Goal: Task Accomplishment & Management: Use online tool/utility

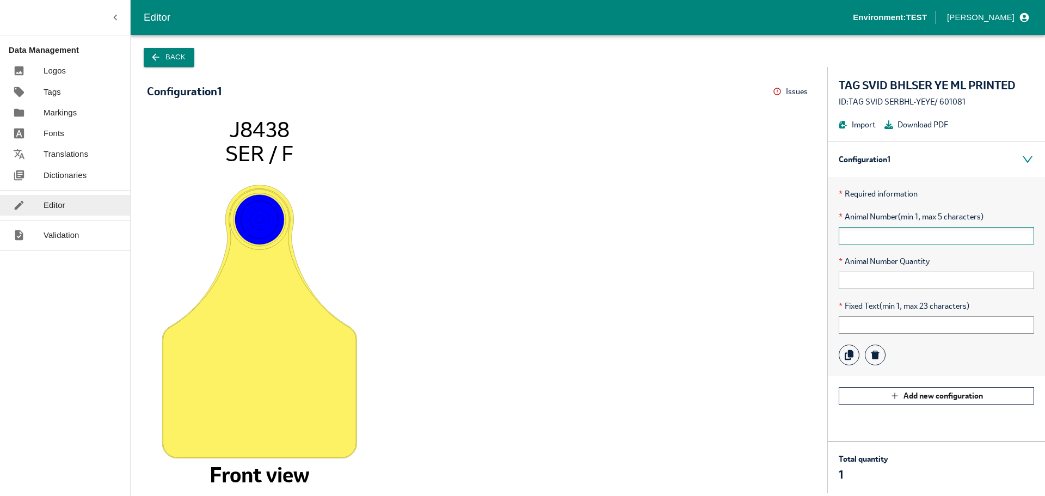
click at [878, 232] on input "text" at bounding box center [936, 235] width 195 height 17
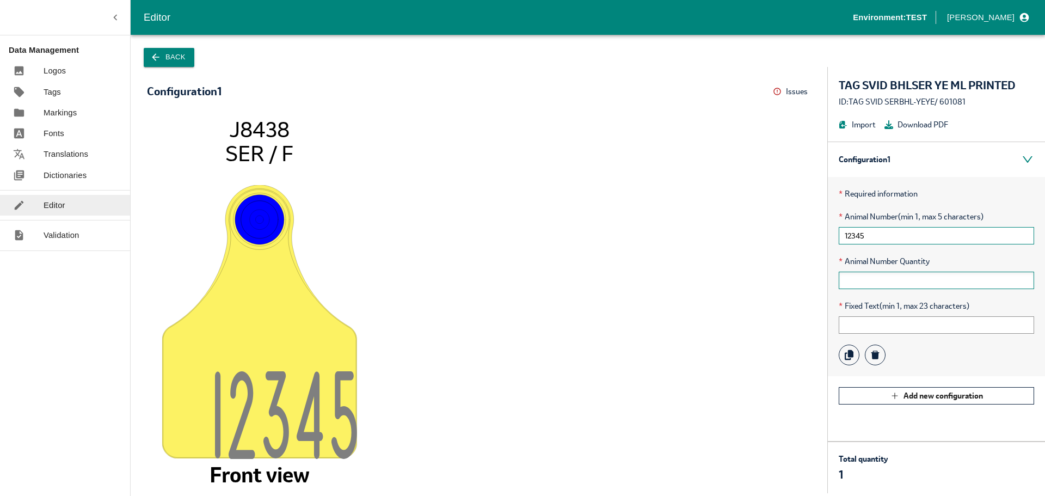
type input "12345"
click at [856, 282] on input "text" at bounding box center [936, 280] width 195 height 17
click at [728, 277] on icon "1234 5 J8438 SER / F Front view" at bounding box center [479, 300] width 642 height 366
click at [304, 393] on tspan "1234" at bounding box center [273, 415] width 117 height 89
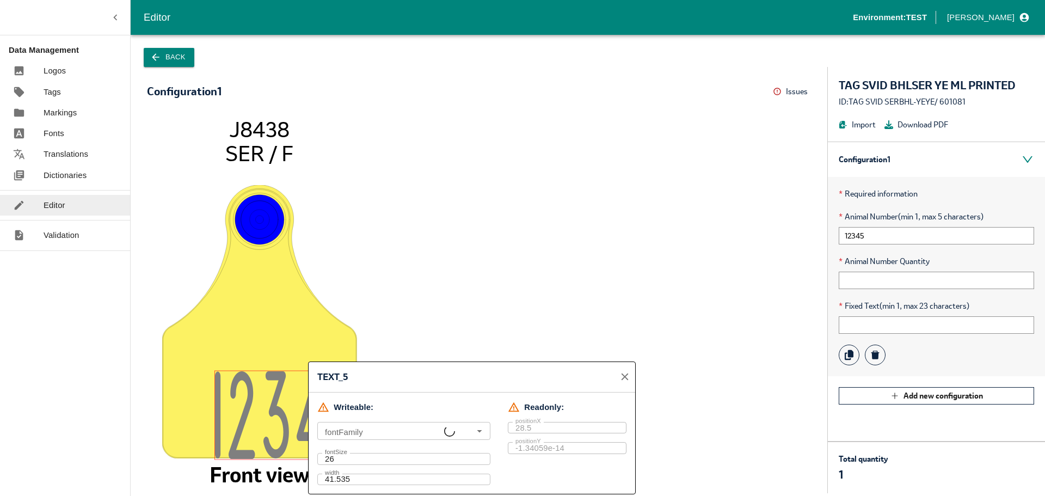
type input "ser base, P070811W3.5_LETTER, Arial"
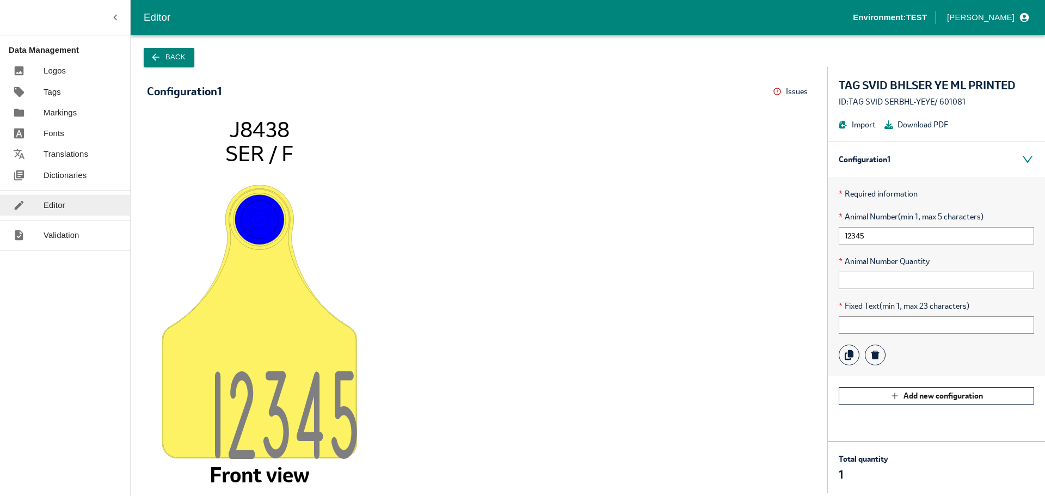
click at [412, 313] on icon "1234 5 J8438 SER / F Front view" at bounding box center [479, 300] width 642 height 366
click at [887, 318] on input "text" at bounding box center [936, 324] width 195 height 17
type input "ABC"
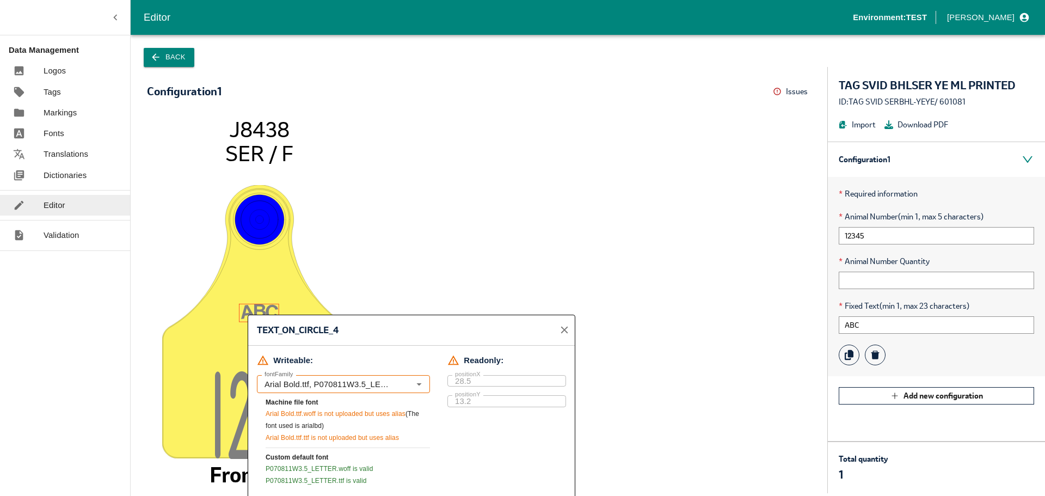
type input "Arial Bold.ttf, P070811W3.5_LETTER, Arial"
drag, startPoint x: 265, startPoint y: 439, endPoint x: 301, endPoint y: 441, distance: 36.0
click at [301, 441] on div "fontFamily [PERSON_NAME].ttf, P070811W3.5_LETTER, Arial fontFamily Machine file…" at bounding box center [343, 430] width 173 height 111
click at [284, 437] on span "Arial Bold.ttf.ttf is not uploaded but uses alias" at bounding box center [332, 438] width 133 height 8
click at [267, 436] on span "Arial Bold.ttf.ttf is not uploaded but uses alias" at bounding box center [332, 438] width 133 height 8
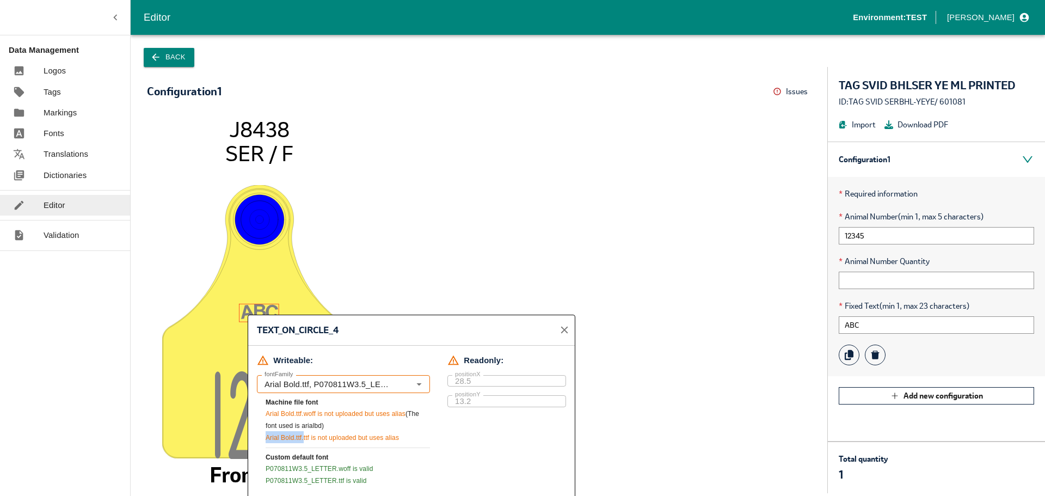
drag, startPoint x: 266, startPoint y: 440, endPoint x: 303, endPoint y: 440, distance: 36.5
click at [303, 440] on span "Arial Bold.ttf.ttf is not uploaded but uses alias" at bounding box center [332, 438] width 133 height 8
click at [310, 439] on span "Arial Bold.ttf.ttf is not uploaded but uses alias" at bounding box center [332, 438] width 133 height 8
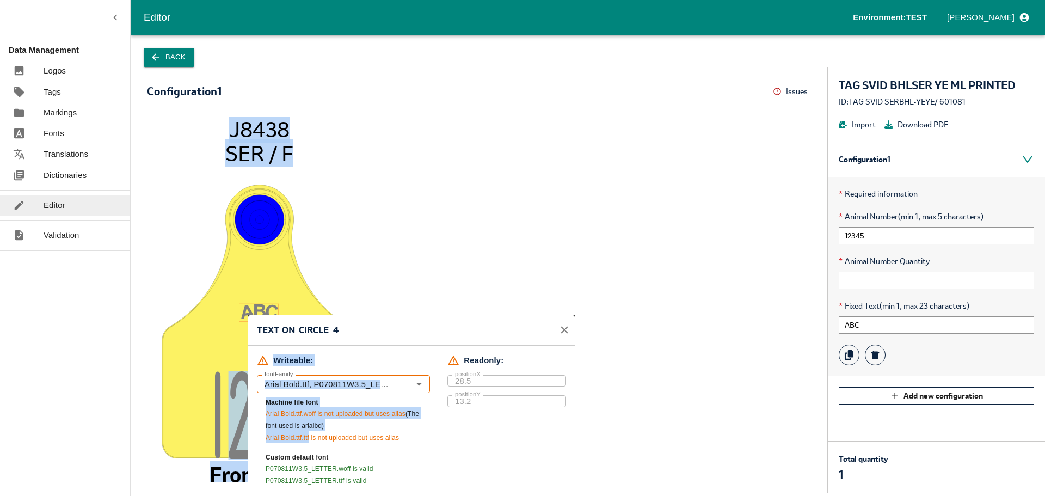
drag, startPoint x: 310, startPoint y: 439, endPoint x: 243, endPoint y: 438, distance: 66.4
click at [243, 438] on div "AB C 1234 5 J8438 SER / F Front view TEXT_ON_CIRCLE_4 Writeable: fontFamily Ari…" at bounding box center [479, 296] width 697 height 393
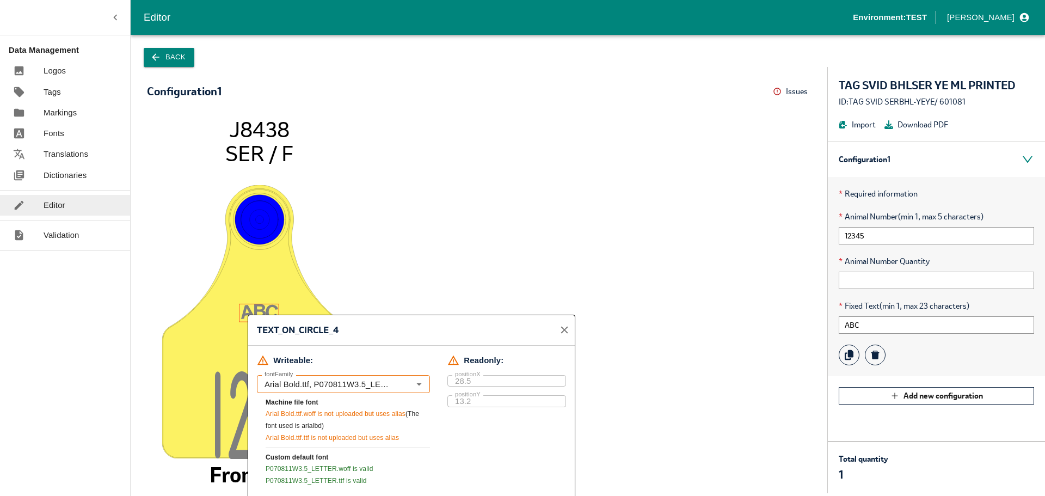
click at [332, 441] on span "Arial Bold.ttf.ttf is not uploaded but uses alias" at bounding box center [332, 438] width 133 height 8
click at [565, 332] on icon "close" at bounding box center [565, 330] width 12 height 12
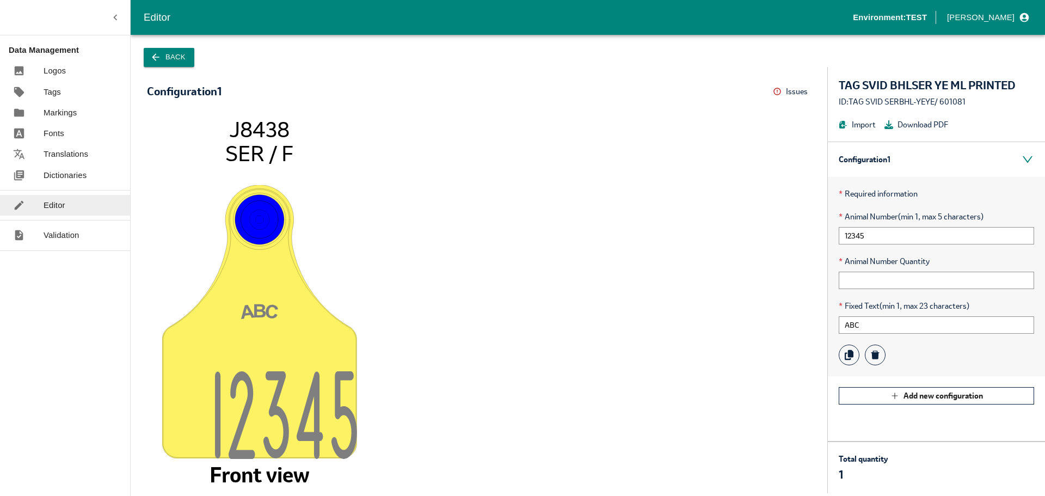
click at [274, 408] on tspan "1234" at bounding box center [273, 415] width 117 height 89
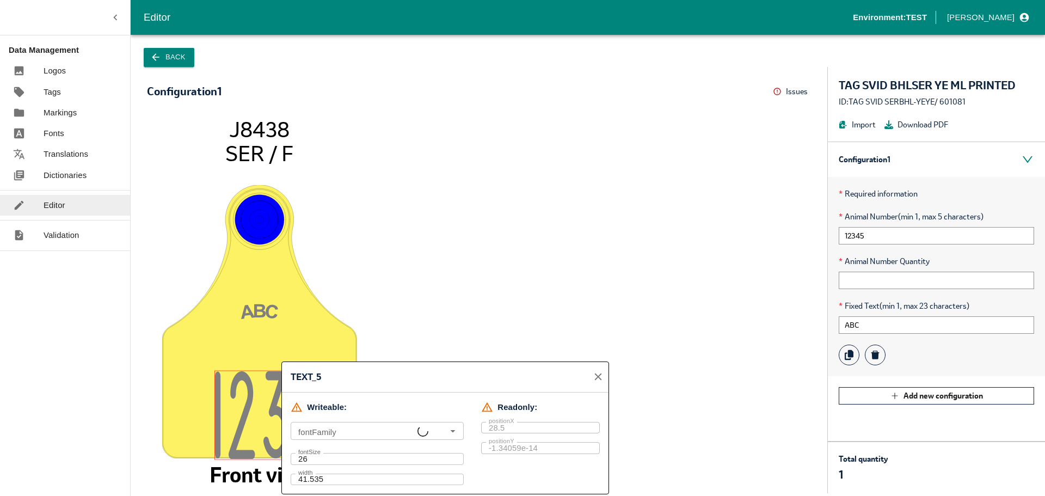
type input "ser base, P070811W3.5_LETTER, Arial"
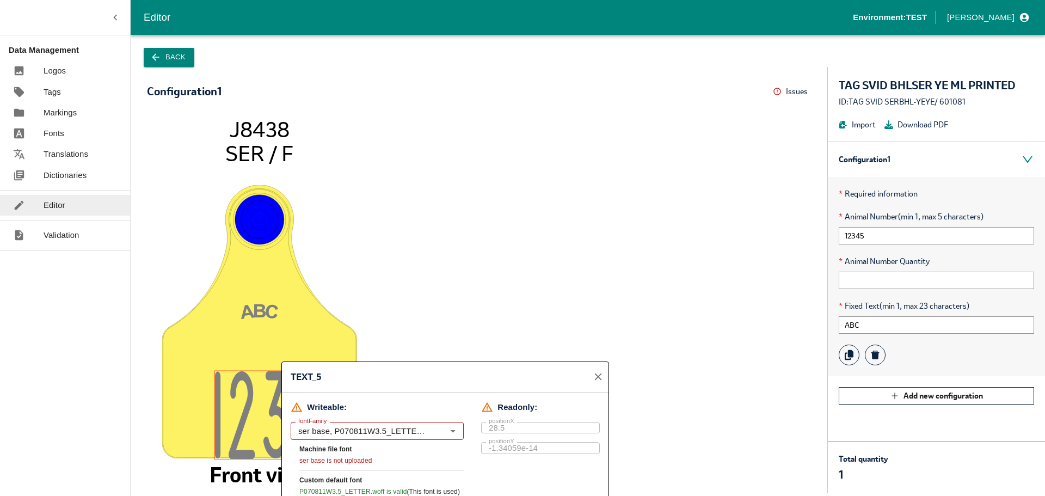
click at [395, 260] on icon "AB C 1234 5 J8438 SER / F Front view" at bounding box center [479, 300] width 642 height 366
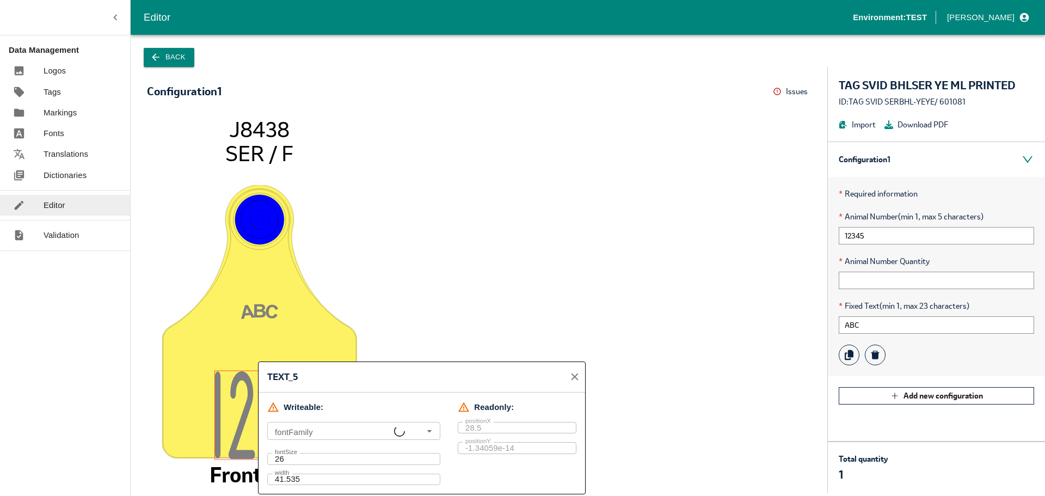
type input "ser base, P070811W3.5_LETTER, Arial"
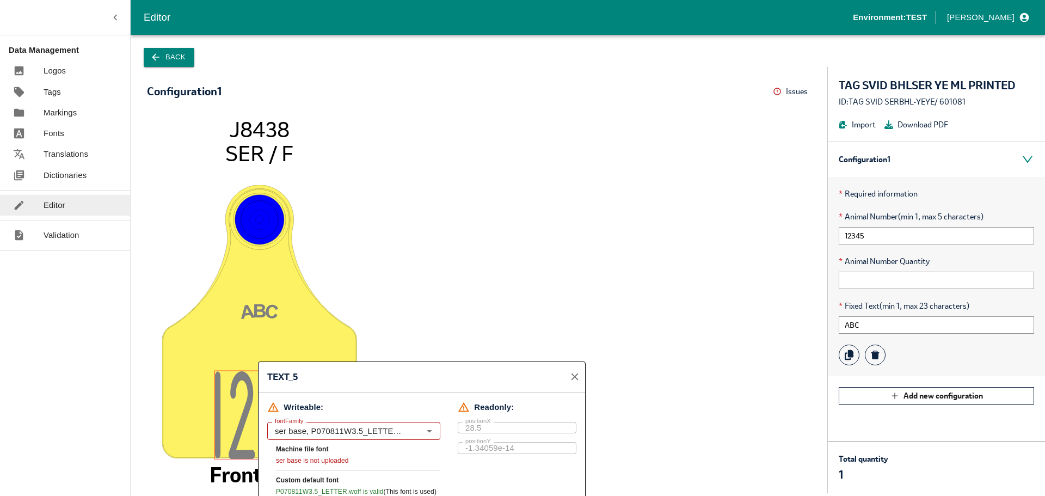
click at [441, 271] on icon "AB C 1234 5 J8438 SER / F Front view" at bounding box center [479, 300] width 642 height 366
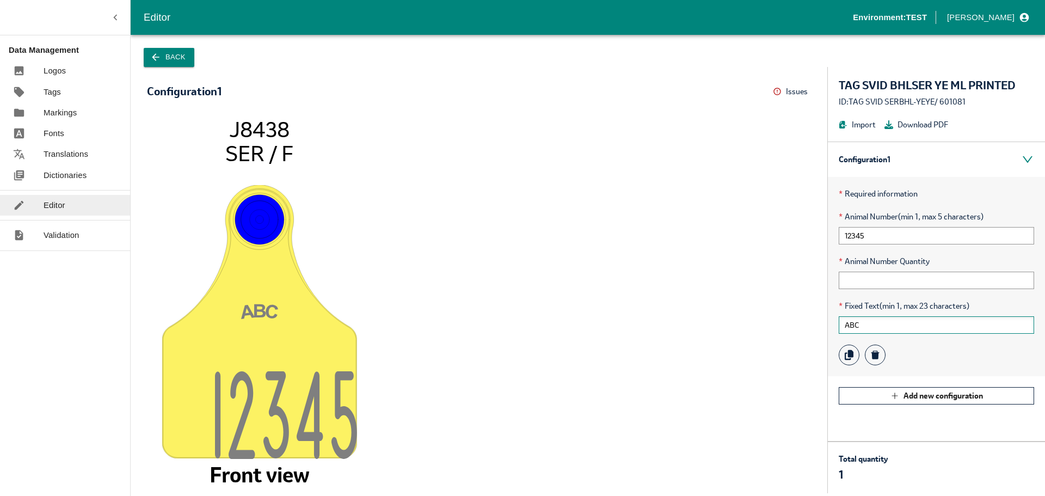
click at [885, 330] on input "ABC" at bounding box center [936, 324] width 195 height 17
click at [887, 230] on input "12345" at bounding box center [936, 235] width 195 height 17
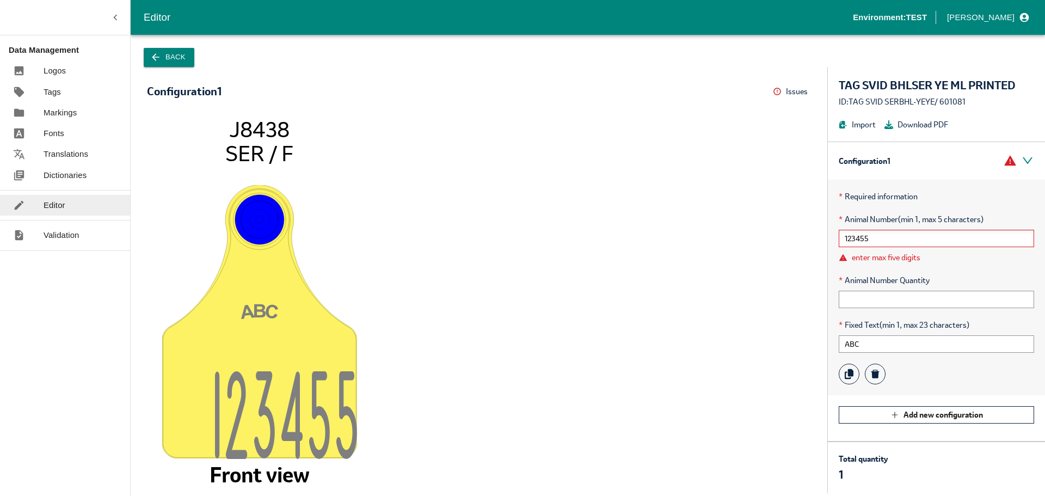
type input "12345"
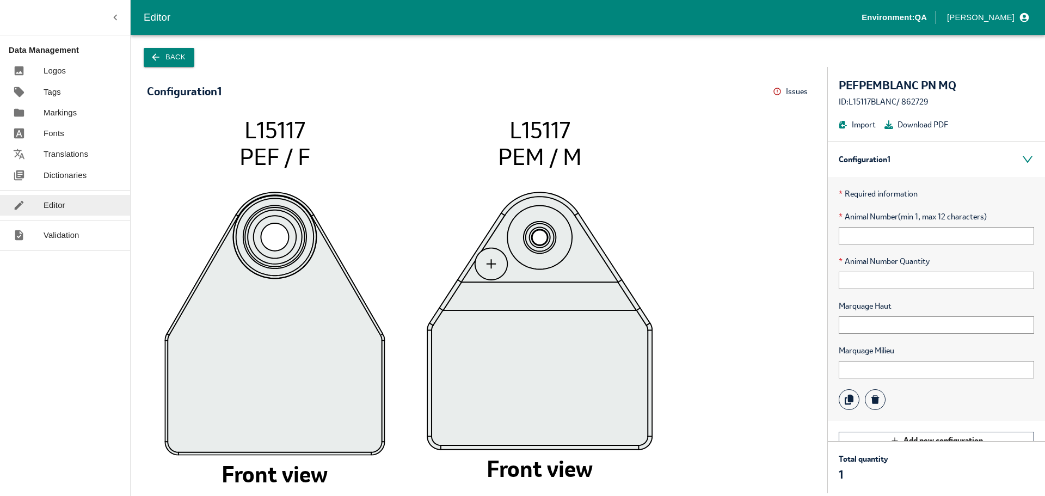
click at [867, 244] on div "* Required information * Animal Number (min 1, max 12 characters) * Animal Numb…" at bounding box center [936, 299] width 217 height 244
click at [874, 235] on input "text" at bounding box center [936, 235] width 195 height 17
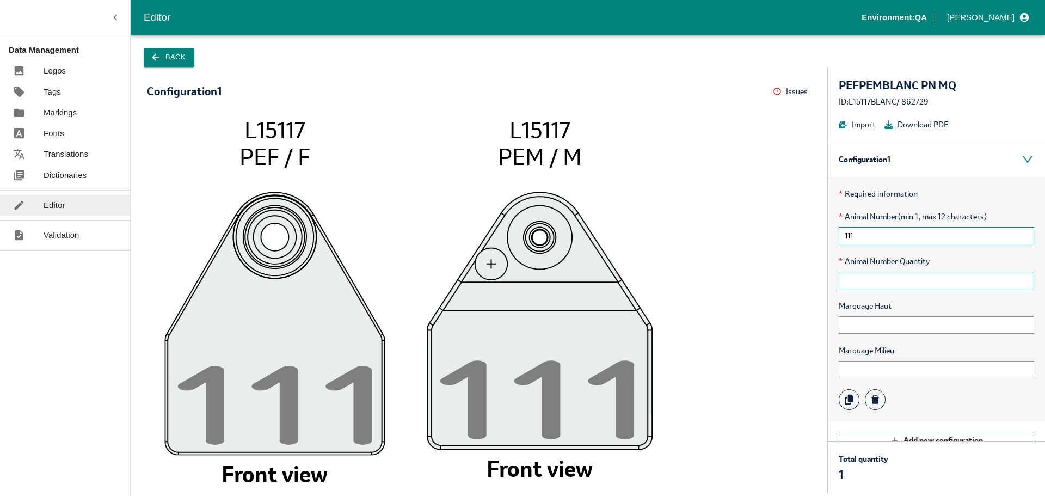
type input "111"
click at [851, 276] on input "text" at bounding box center [936, 280] width 195 height 17
type input "1"
click at [854, 311] on span "Marquage Haut" at bounding box center [936, 306] width 195 height 12
click at [853, 320] on input "text" at bounding box center [936, 324] width 195 height 17
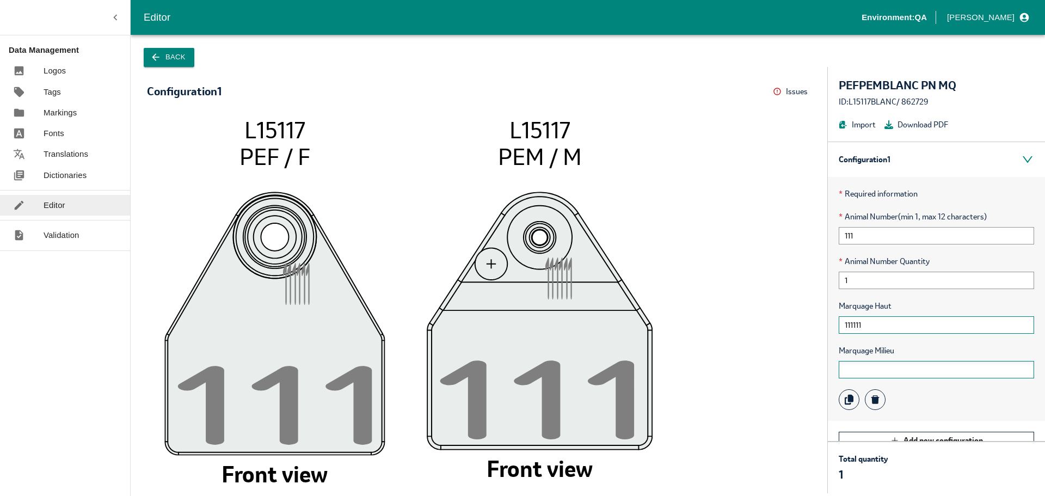
type input "111111"
click at [855, 374] on input "text" at bounding box center [936, 369] width 195 height 17
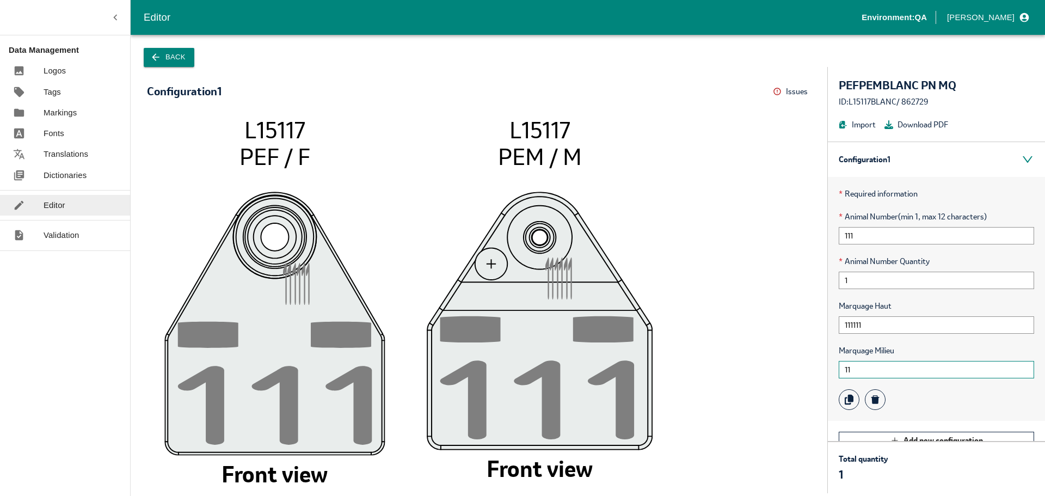
type input "1"
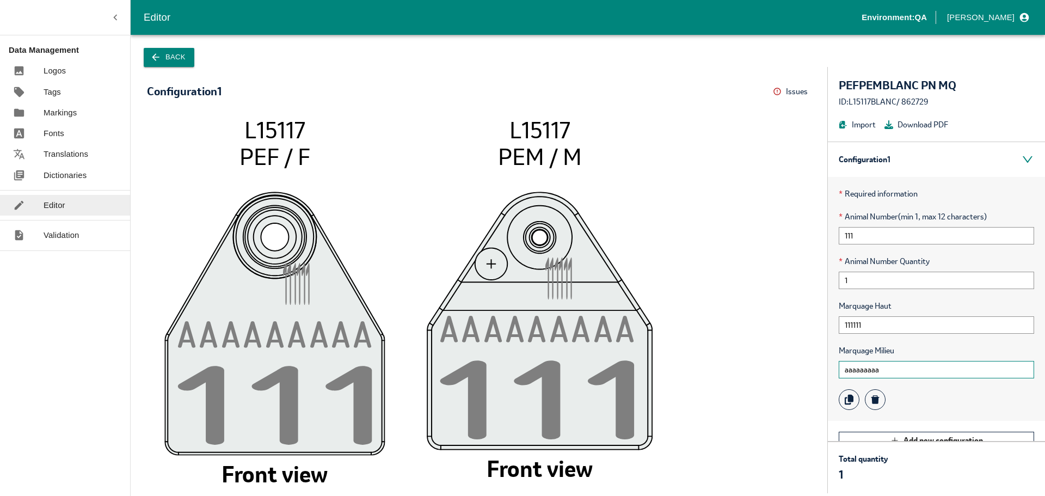
type input "aaaaaaaaa"
click at [162, 60] on button "Back" at bounding box center [169, 57] width 51 height 19
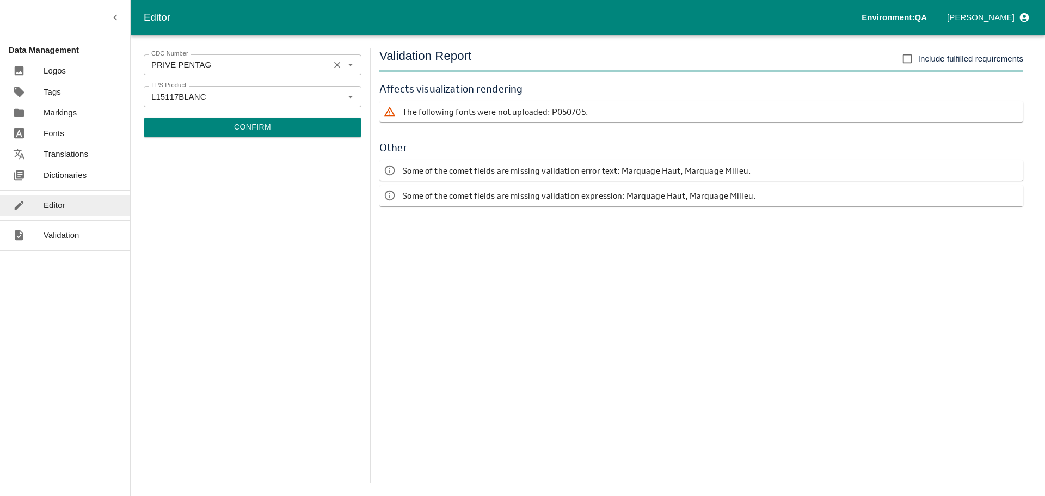
click at [198, 59] on input "PRIVE PENTAG" at bounding box center [236, 65] width 179 height 14
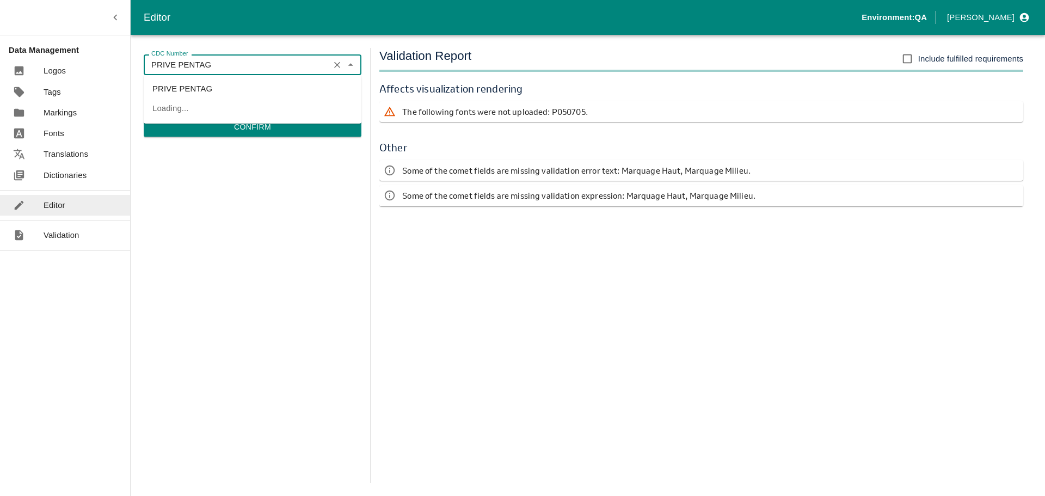
click at [198, 59] on input "PRIVE PENTAG" at bounding box center [236, 65] width 179 height 14
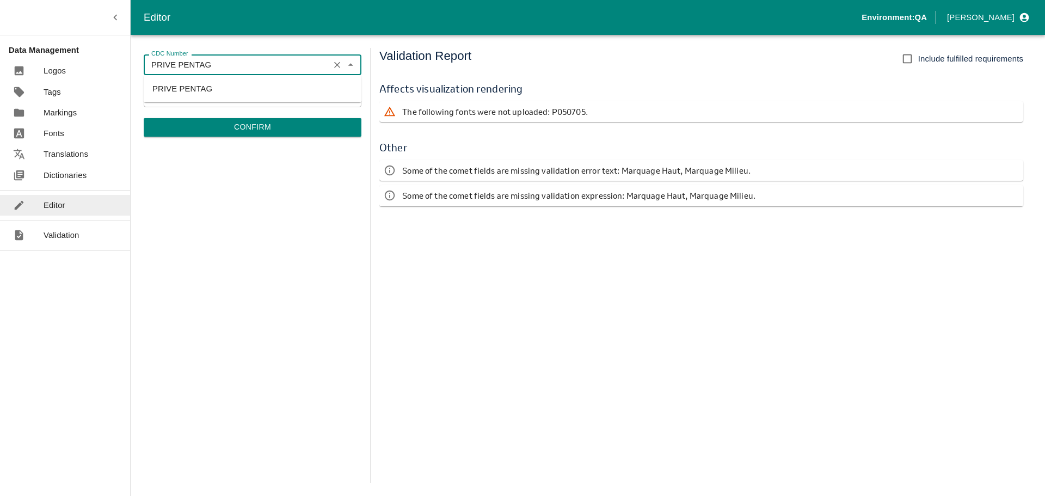
paste input "PFR03"
type input "PRIVE PENTAG"
click at [198, 154] on div "CDC Number PRIVE PENTAG CDC Number TPS Product L15117BLANC TPS Product Confirm" at bounding box center [253, 265] width 218 height 435
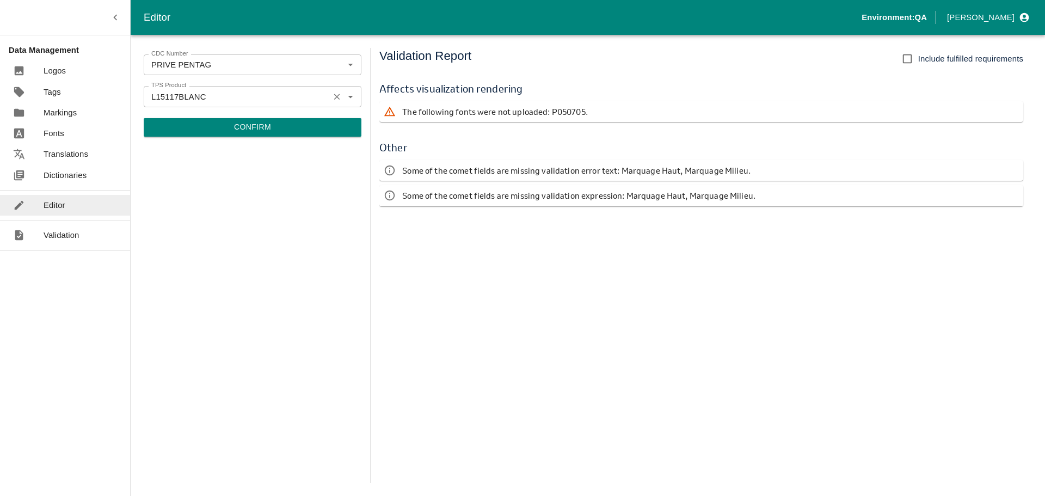
click at [333, 97] on icon "Clear" at bounding box center [337, 96] width 10 height 10
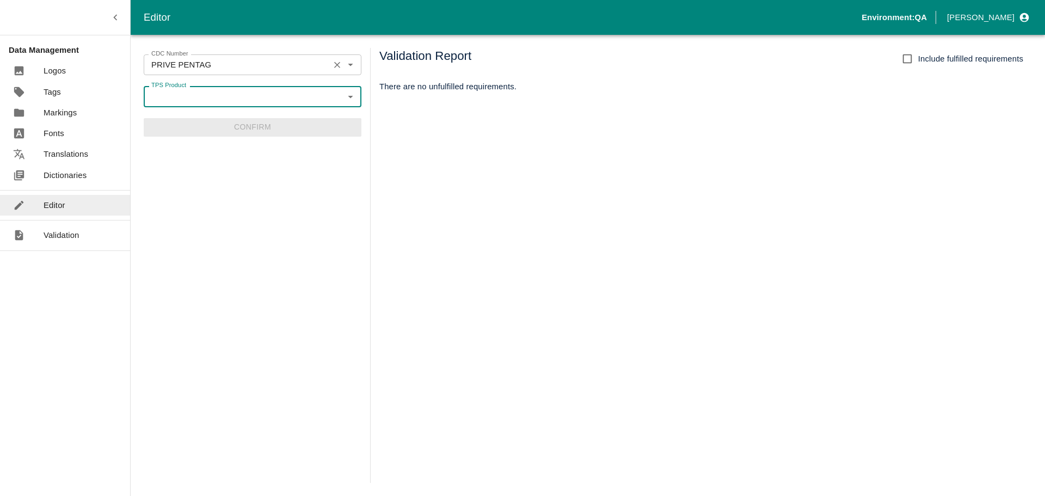
click at [334, 64] on icon "Clear" at bounding box center [337, 65] width 10 height 10
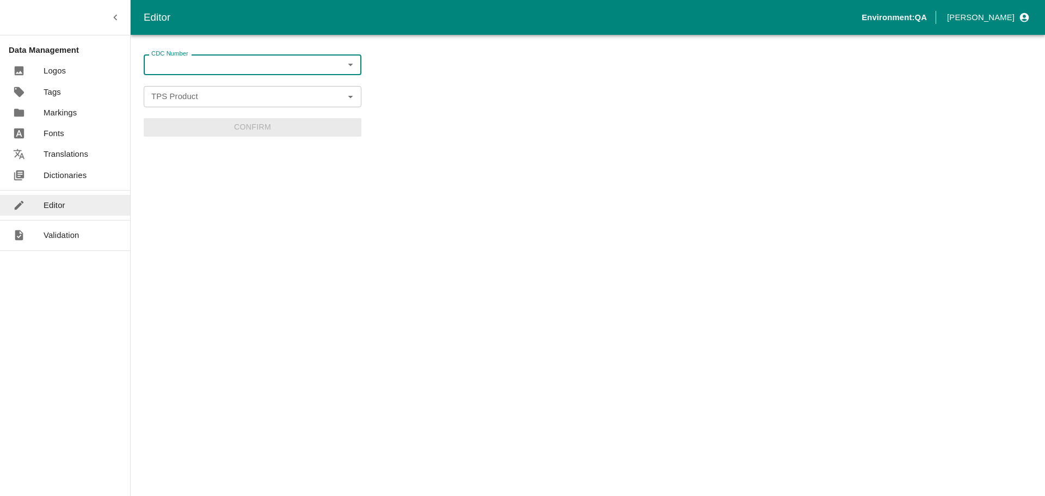
click at [251, 65] on input "CDC Number" at bounding box center [243, 65] width 193 height 14
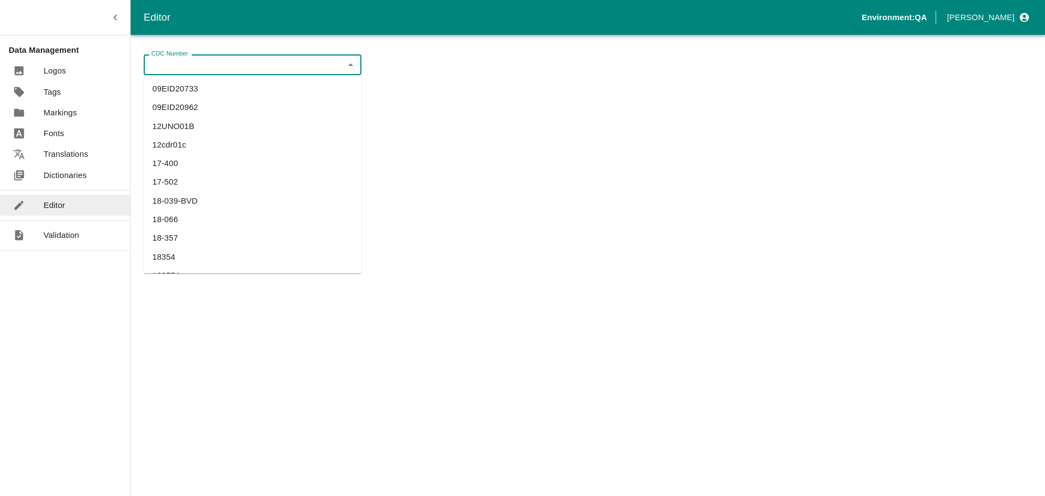
paste input "PPFR03"
type input "PPFR03"
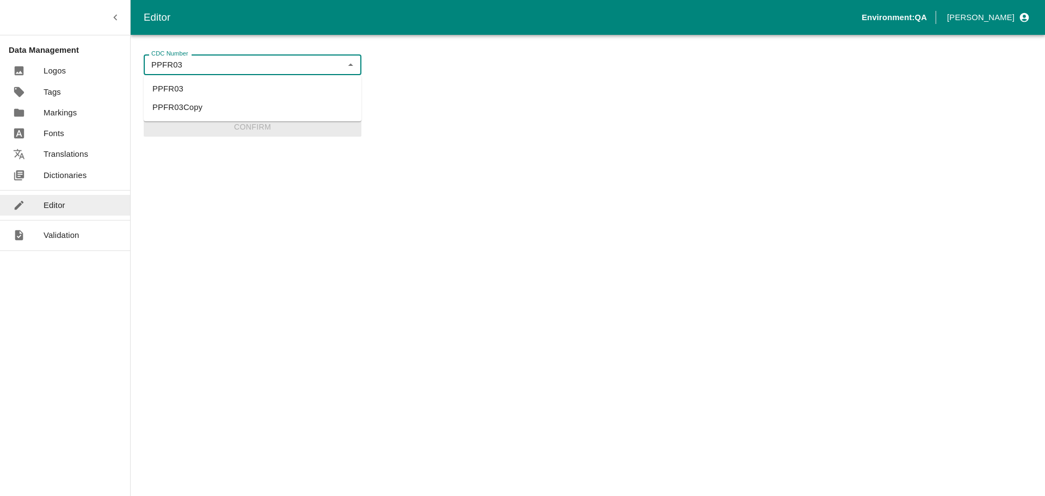
click at [187, 90] on li "PPFR03" at bounding box center [253, 88] width 218 height 19
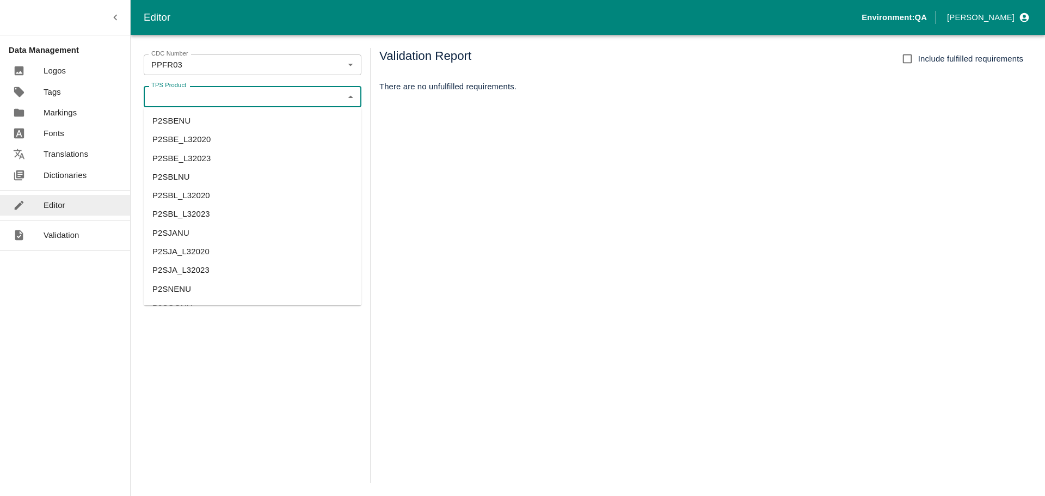
click at [230, 96] on input "TPS Product" at bounding box center [243, 96] width 193 height 14
paste input "PEFBE_PEMBE_L32700"
type input "PEFBE_PEMBE_L32700"
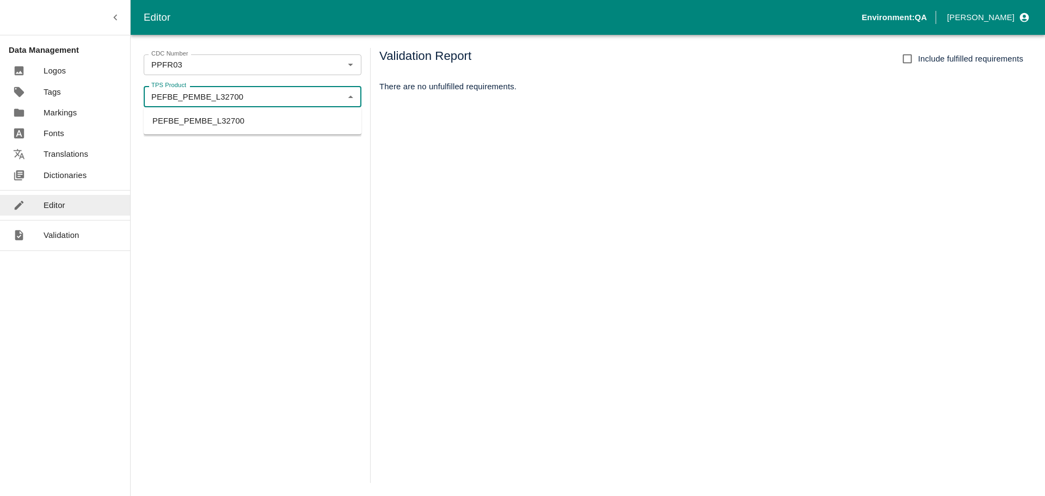
click at [192, 129] on li "PEFBE_PEMBE_L32700" at bounding box center [253, 121] width 218 height 19
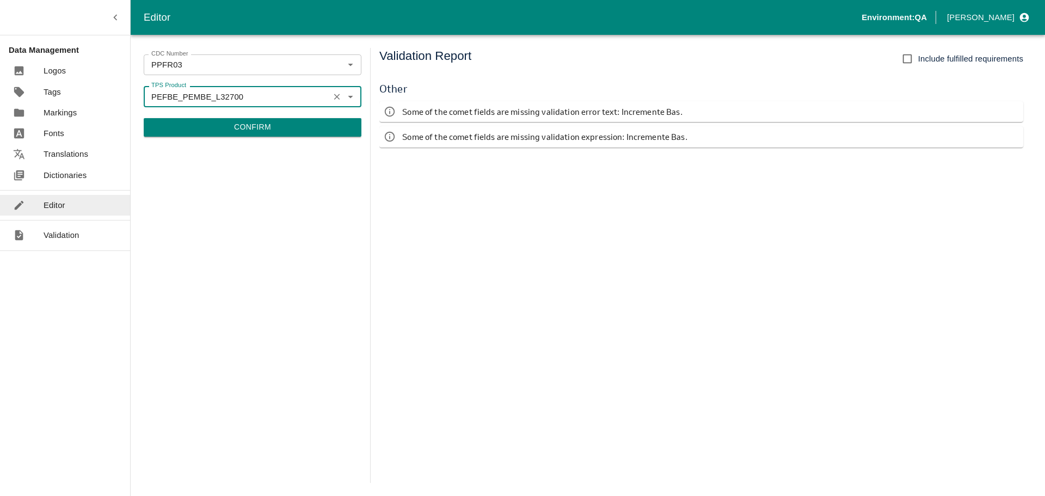
click at [250, 132] on button "Confirm" at bounding box center [253, 127] width 218 height 19
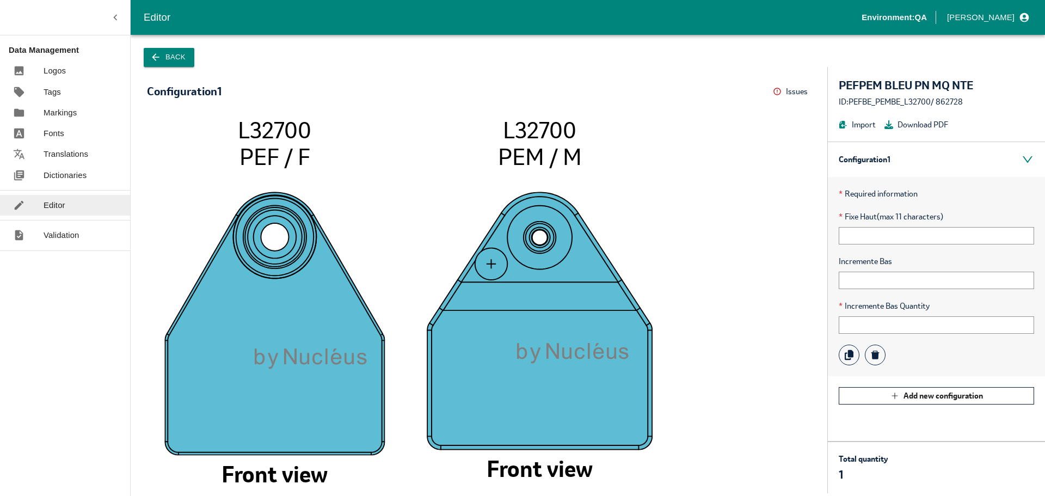
click at [331, 366] on tspan "by Nucléu" at bounding box center [306, 358] width 102 height 21
click at [324, 356] on tspan "by Nucléu" at bounding box center [306, 358] width 102 height 21
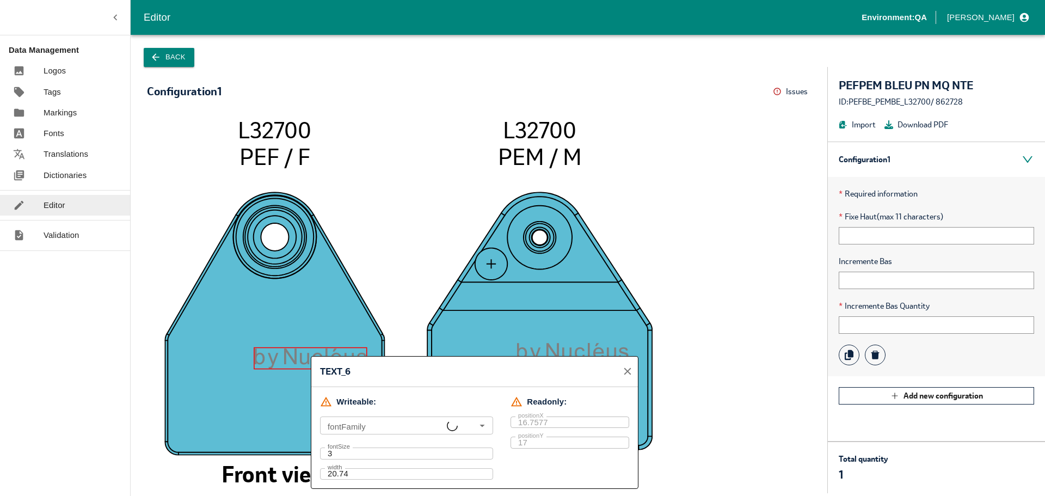
type input "arial, P070811W3.5_LETTER, Arial"
click at [210, 328] on image at bounding box center [274, 324] width 221 height 264
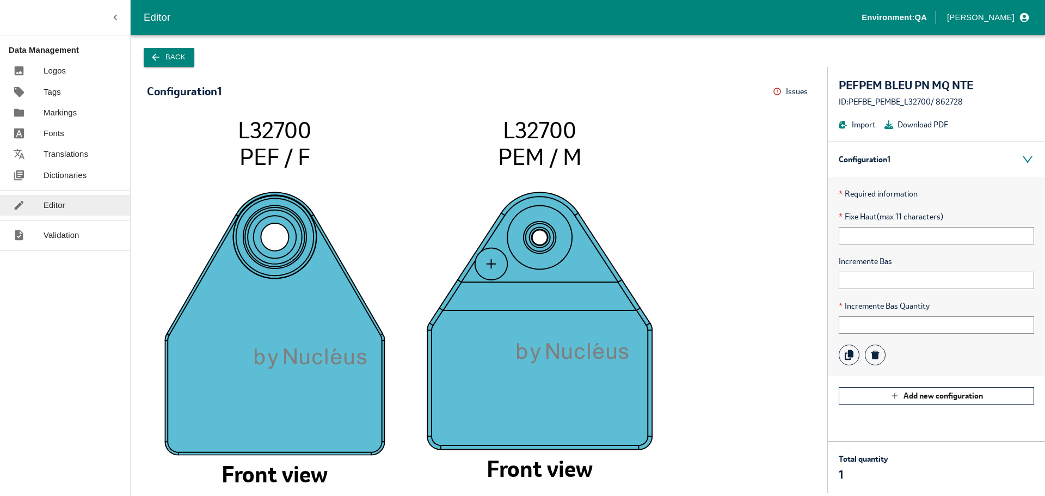
drag, startPoint x: 237, startPoint y: 130, endPoint x: 311, endPoint y: 135, distance: 73.7
click at [311, 135] on tspan "L32700" at bounding box center [275, 129] width 74 height 29
copy tspan "L32700"
click at [354, 282] on image at bounding box center [274, 324] width 221 height 264
drag, startPoint x: 250, startPoint y: 128, endPoint x: 258, endPoint y: 128, distance: 8.2
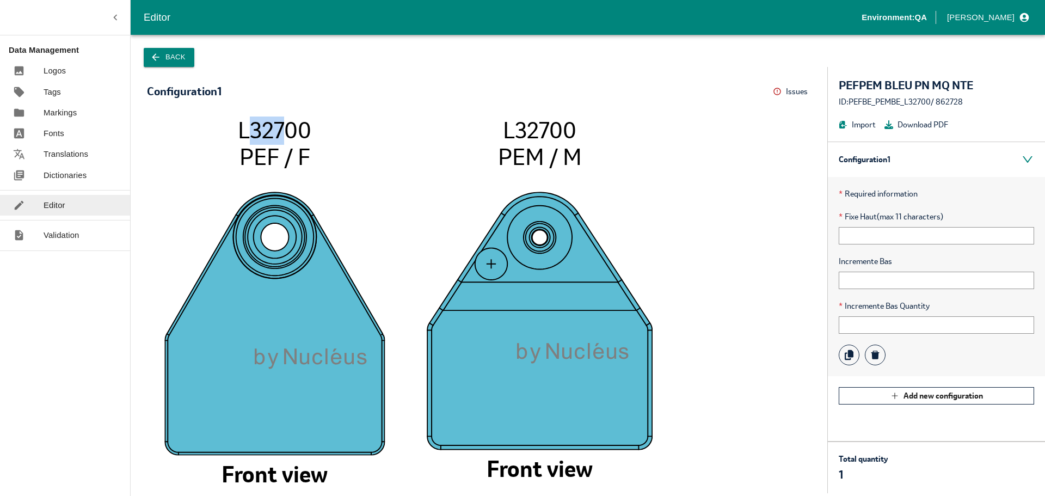
click at [286, 128] on tspan "L32700" at bounding box center [275, 129] width 74 height 29
drag, startPoint x: 234, startPoint y: 129, endPoint x: 318, endPoint y: 127, distance: 84.4
click at [318, 127] on icon "by Nucléu s L32700 PEF / F Front view by Nucléu s L32700 PEM / M Front view" at bounding box center [479, 300] width 642 height 366
copy tspan "L32700"
click at [68, 111] on p "Markings" at bounding box center [60, 113] width 33 height 12
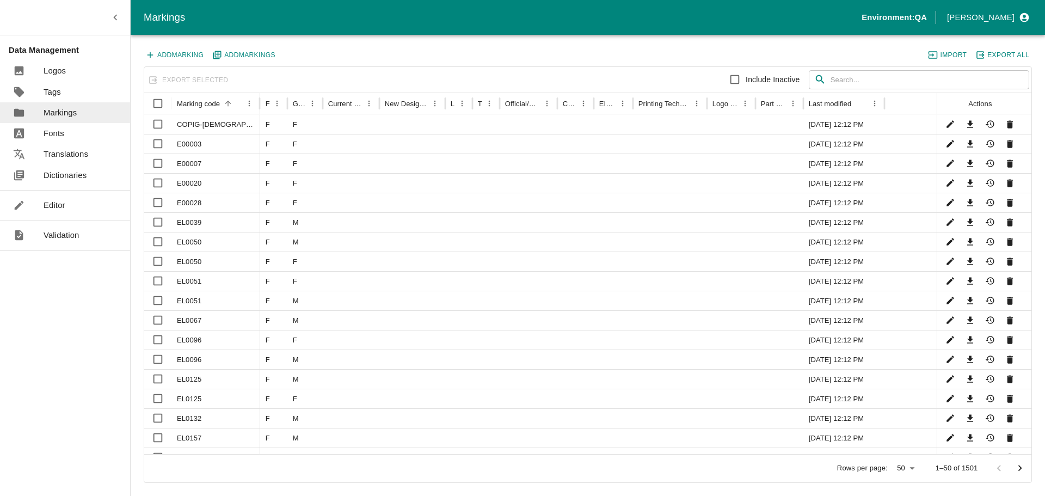
click at [861, 76] on input "text" at bounding box center [930, 80] width 199 height 20
paste input "L32700"
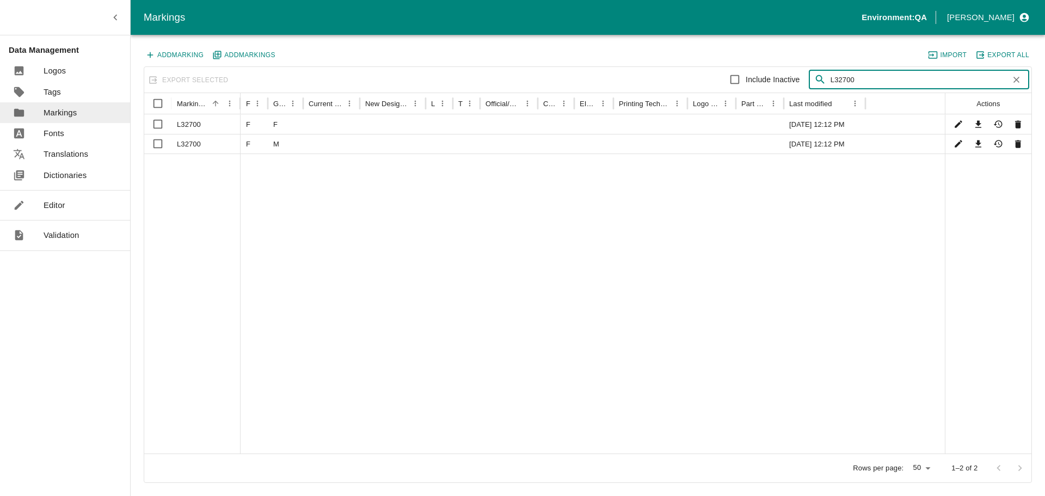
type input "L32700"
click at [981, 123] on icon "Download" at bounding box center [979, 124] width 10 height 10
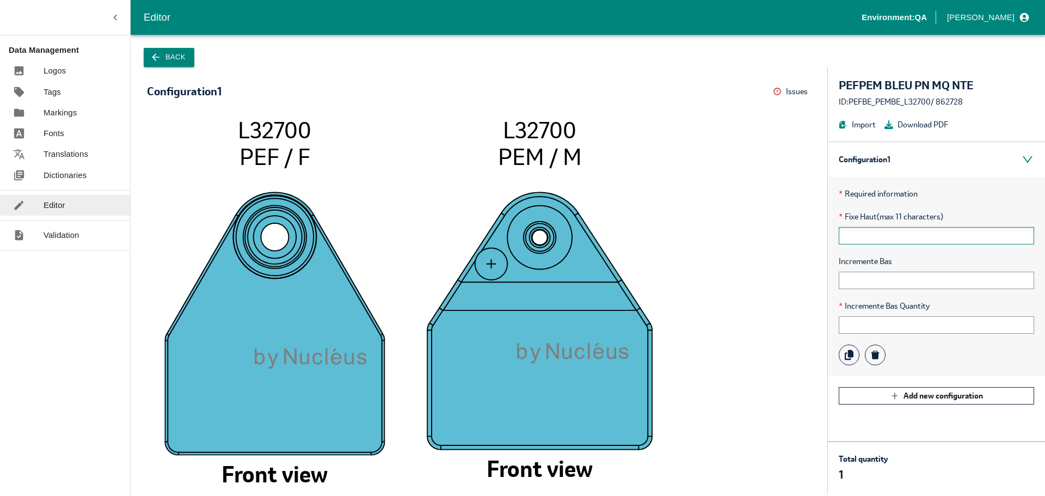
click at [852, 237] on input "text" at bounding box center [936, 235] width 195 height 17
click at [857, 281] on input "text" at bounding box center [936, 280] width 195 height 17
click at [857, 225] on div "* Fixe Haut (max 11 characters)" at bounding box center [936, 228] width 195 height 34
click at [855, 234] on input "text" at bounding box center [936, 235] width 195 height 17
type input "11111"
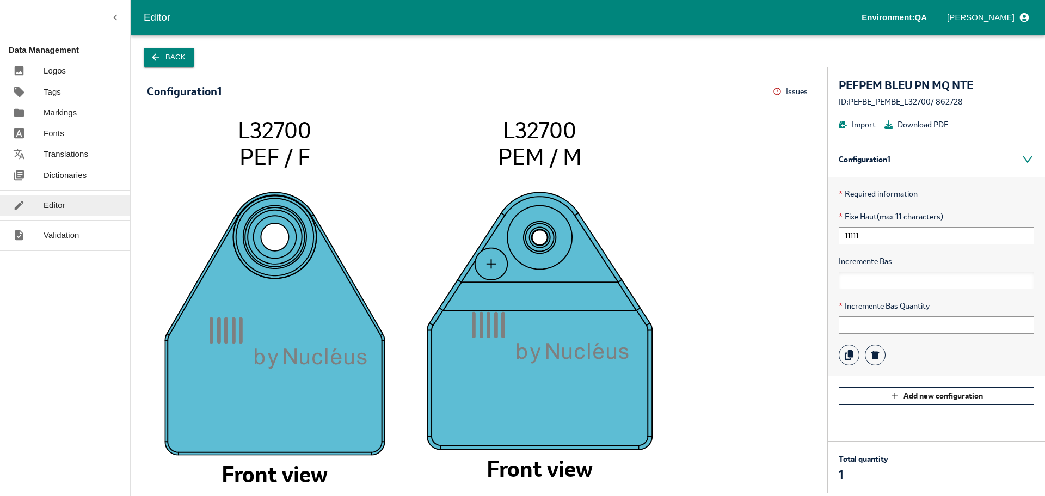
click at [863, 284] on input "text" at bounding box center [936, 280] width 195 height 17
type input "1223"
drag, startPoint x: 868, startPoint y: 235, endPoint x: 779, endPoint y: 222, distance: 90.2
click at [779, 222] on div "Configuration 1 Issues Menu 1 2 1111 1 by Nucléu s L32700 PEF / F Front view 1 …" at bounding box center [588, 280] width 915 height 426
type input "80"
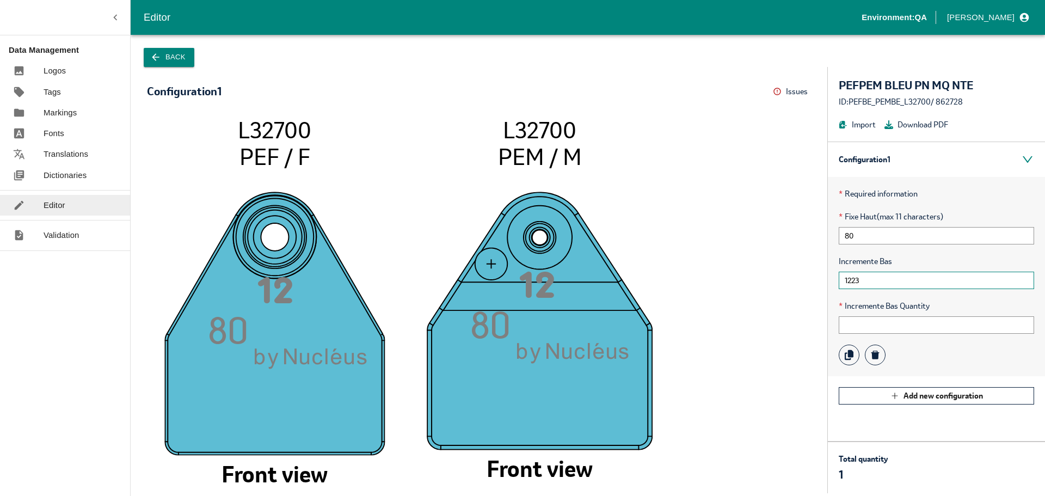
drag, startPoint x: 840, startPoint y: 278, endPoint x: 795, endPoint y: 279, distance: 44.7
click at [795, 279] on div "Configuration 1 Issues Menu 1 2 8 0 by Nucléu s L32700 PEF / F Front view 1 2 8…" at bounding box center [588, 280] width 915 height 426
click at [879, 290] on div "* Required information * Fixe Haut (max 11 characters) 80 Incremente Bas 0 * In…" at bounding box center [936, 276] width 217 height 199
click at [872, 281] on input "0" at bounding box center [936, 280] width 195 height 17
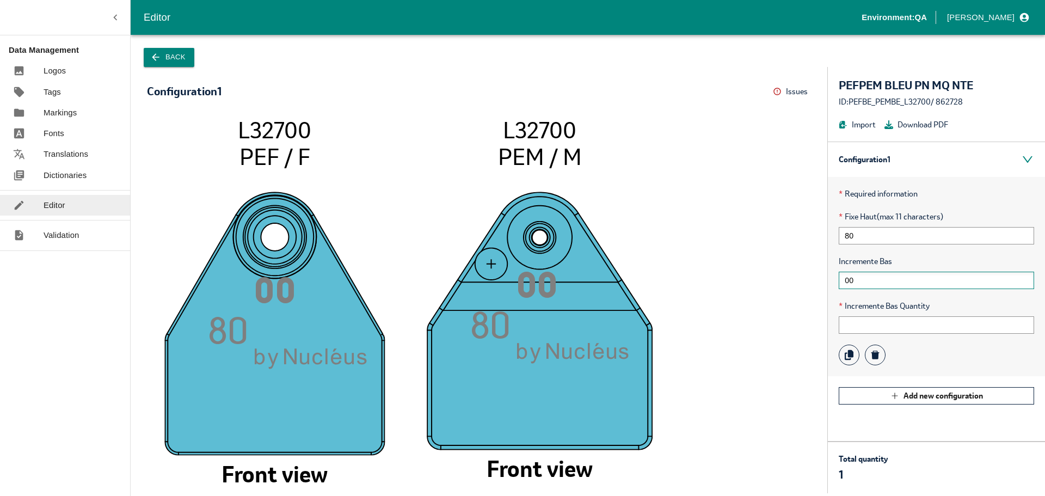
type input "0"
type input "80"
click at [867, 234] on input "80" at bounding box center [936, 235] width 195 height 17
type input "0001"
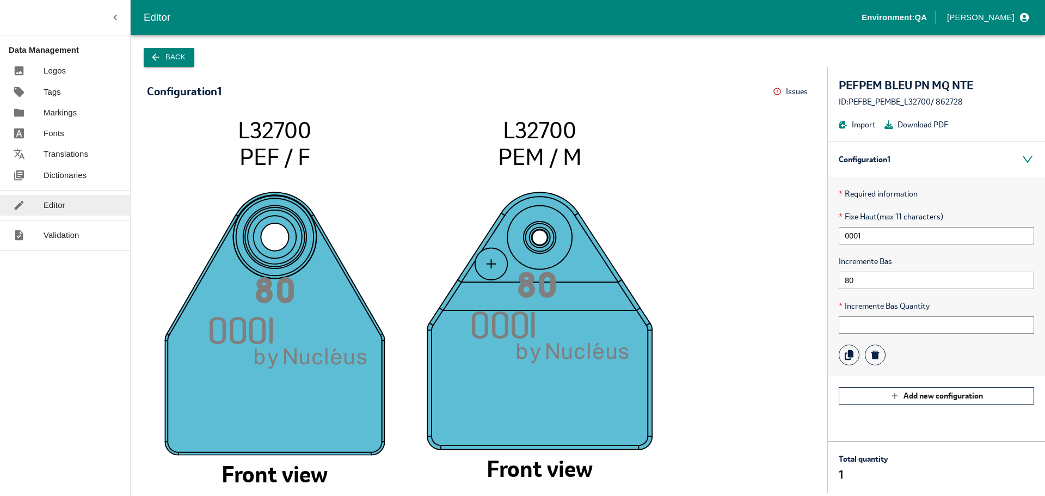
drag, startPoint x: 480, startPoint y: 322, endPoint x: 528, endPoint y: 327, distance: 48.7
click at [515, 326] on tspan "000" at bounding box center [501, 324] width 59 height 27
drag, startPoint x: 467, startPoint y: 415, endPoint x: 504, endPoint y: 412, distance: 36.6
click at [559, 414] on image at bounding box center [540, 321] width 226 height 258
drag, startPoint x: 548, startPoint y: 322, endPoint x: 473, endPoint y: 326, distance: 75.2
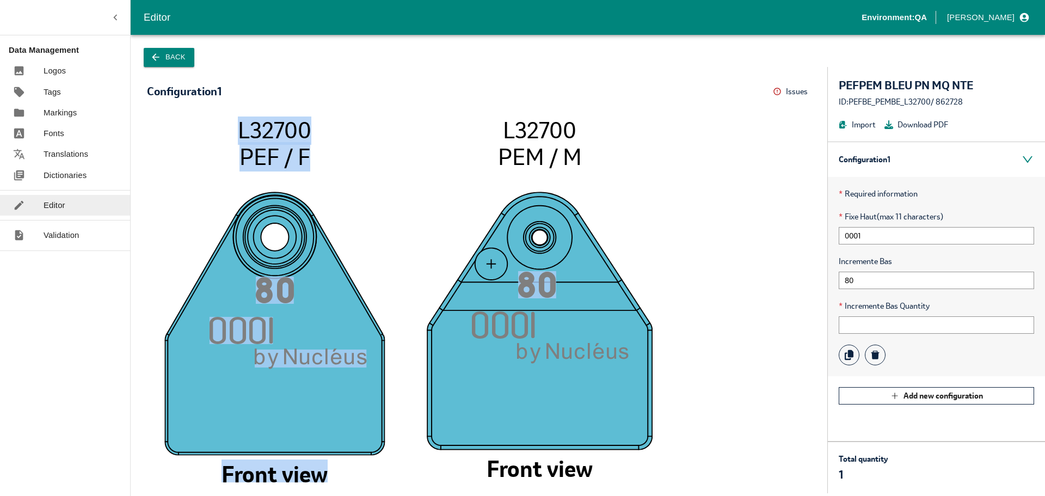
click at [473, 326] on icon "8 0 000 1 by Nucléu s L32700 PEF / F Front view 8 0 000 1 by Nucléu s L32700 PE…" at bounding box center [479, 300] width 642 height 366
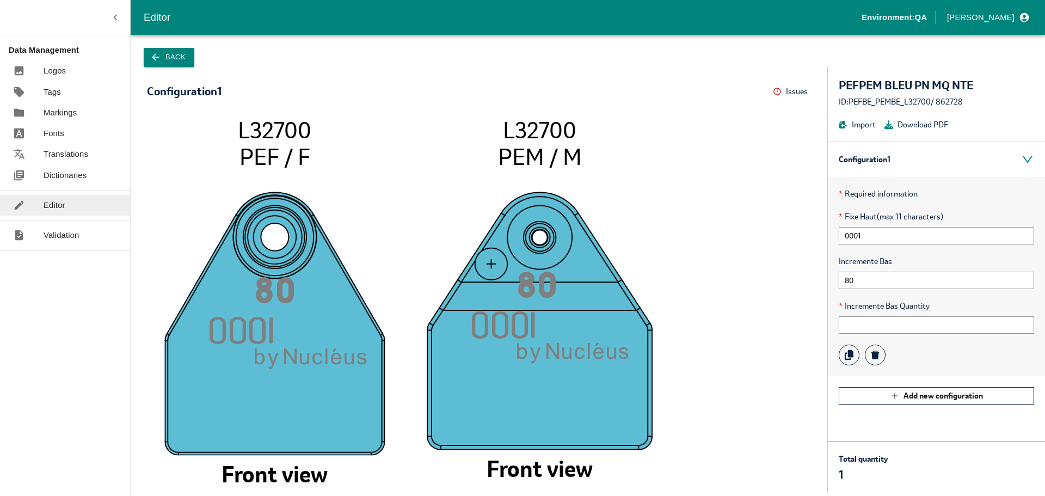
click at [493, 326] on tspan "000" at bounding box center [501, 324] width 59 height 27
click at [694, 298] on icon "8 0 000 1 by Nucléu s L32700 PEF / F Front view 8 0 000 1 by Nucléu s L32700 PE…" at bounding box center [479, 300] width 642 height 366
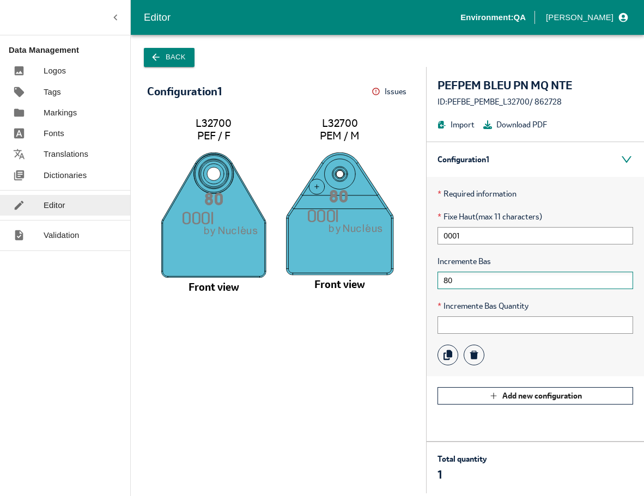
click at [471, 279] on input "80" at bounding box center [534, 280] width 195 height 17
type input "8"
click at [459, 327] on input "text" at bounding box center [534, 324] width 195 height 17
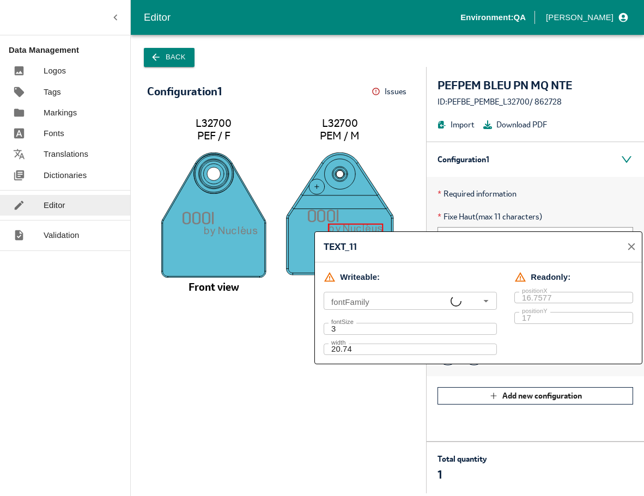
type input "arial, P070811W3.5_LETTER, Arial"
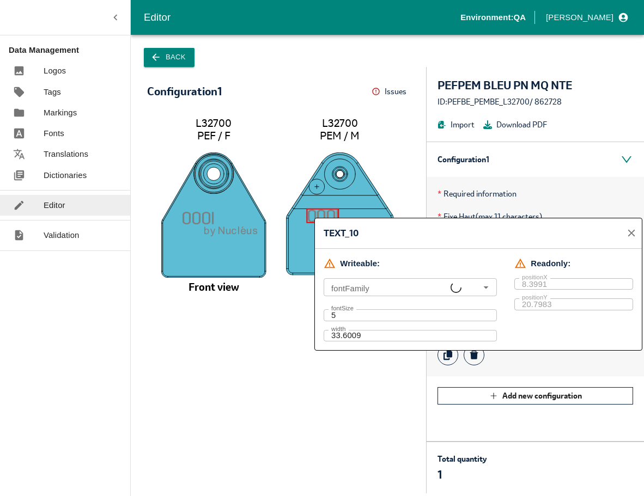
type input "P070811W3.5_LETTER, P070811W3.5_LETTER, Arial"
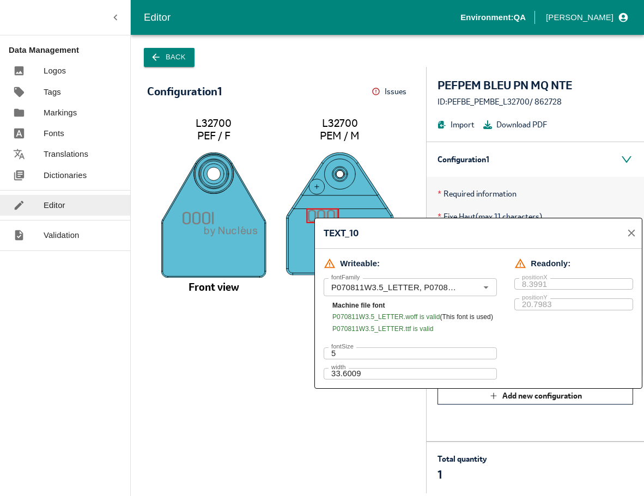
click at [270, 347] on icon "000 1 by Nucléu s L32700 PEF / F Front view 000 1 by Nucléu s L32700 PEM / M Fr…" at bounding box center [278, 300] width 241 height 366
